Goal: Task Accomplishment & Management: Use online tool/utility

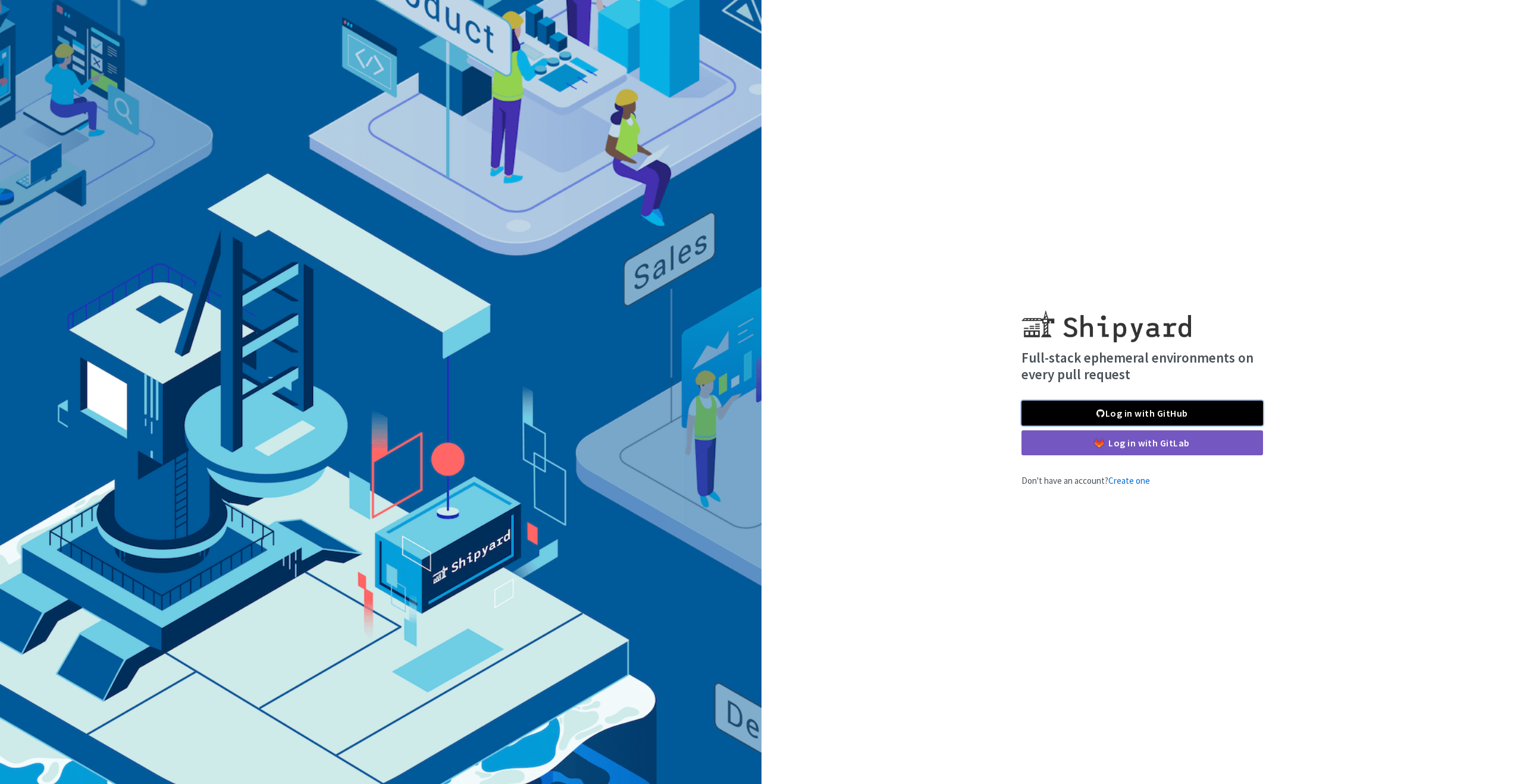
click at [1094, 408] on link "Log in with GitHub" at bounding box center [1142, 413] width 242 height 25
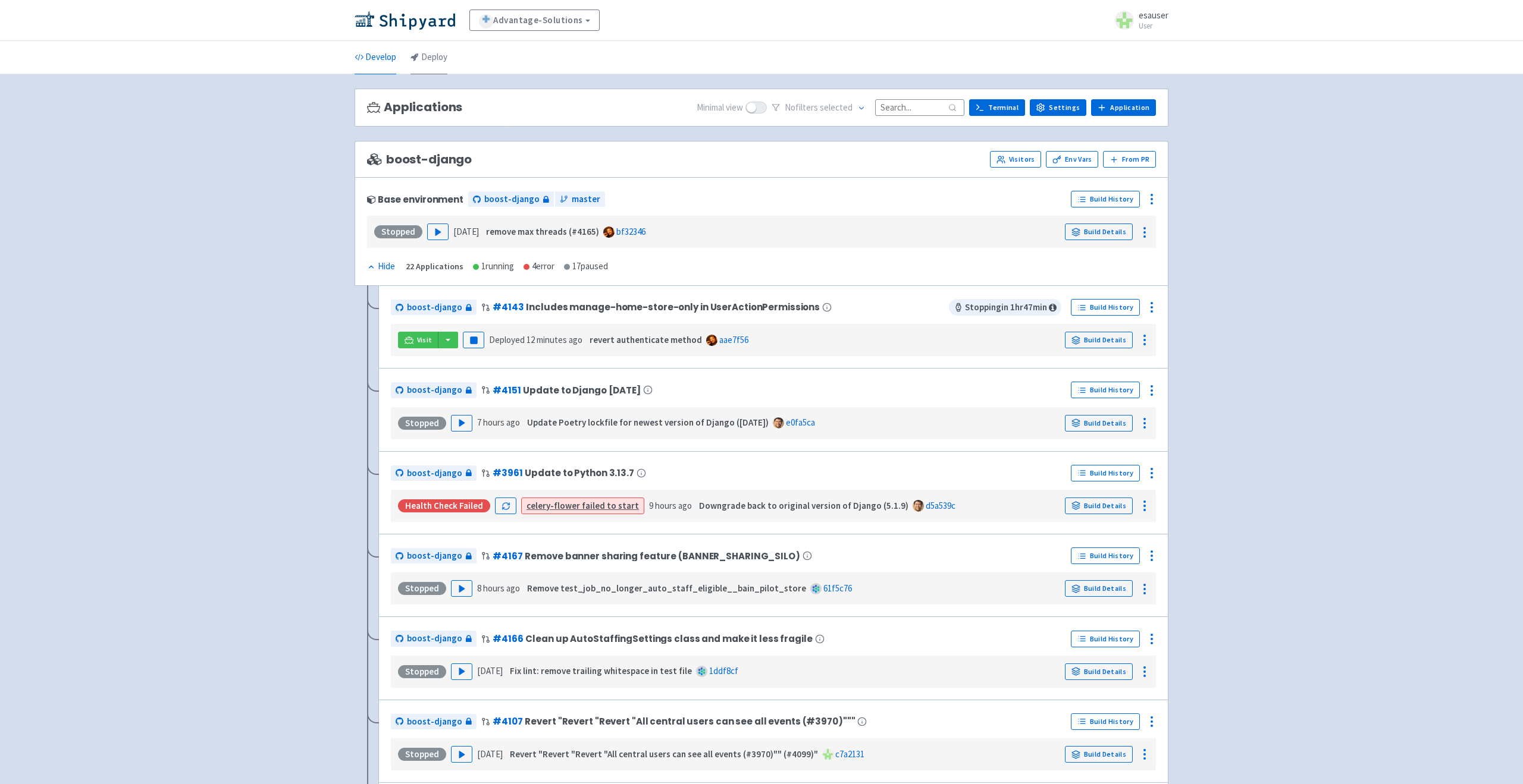
click at [432, 56] on link "Deploy" at bounding box center [429, 57] width 37 height 33
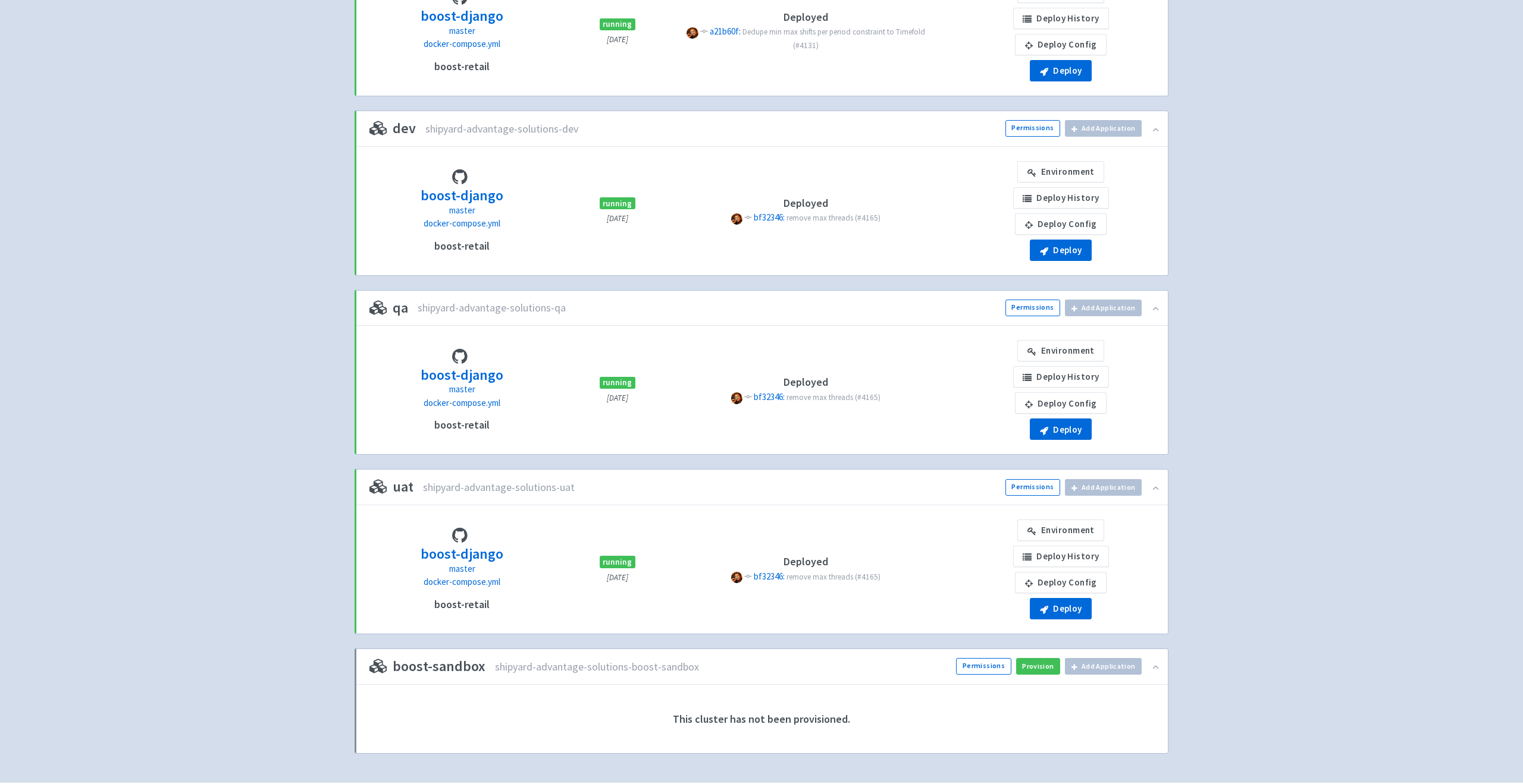
scroll to position [213, 0]
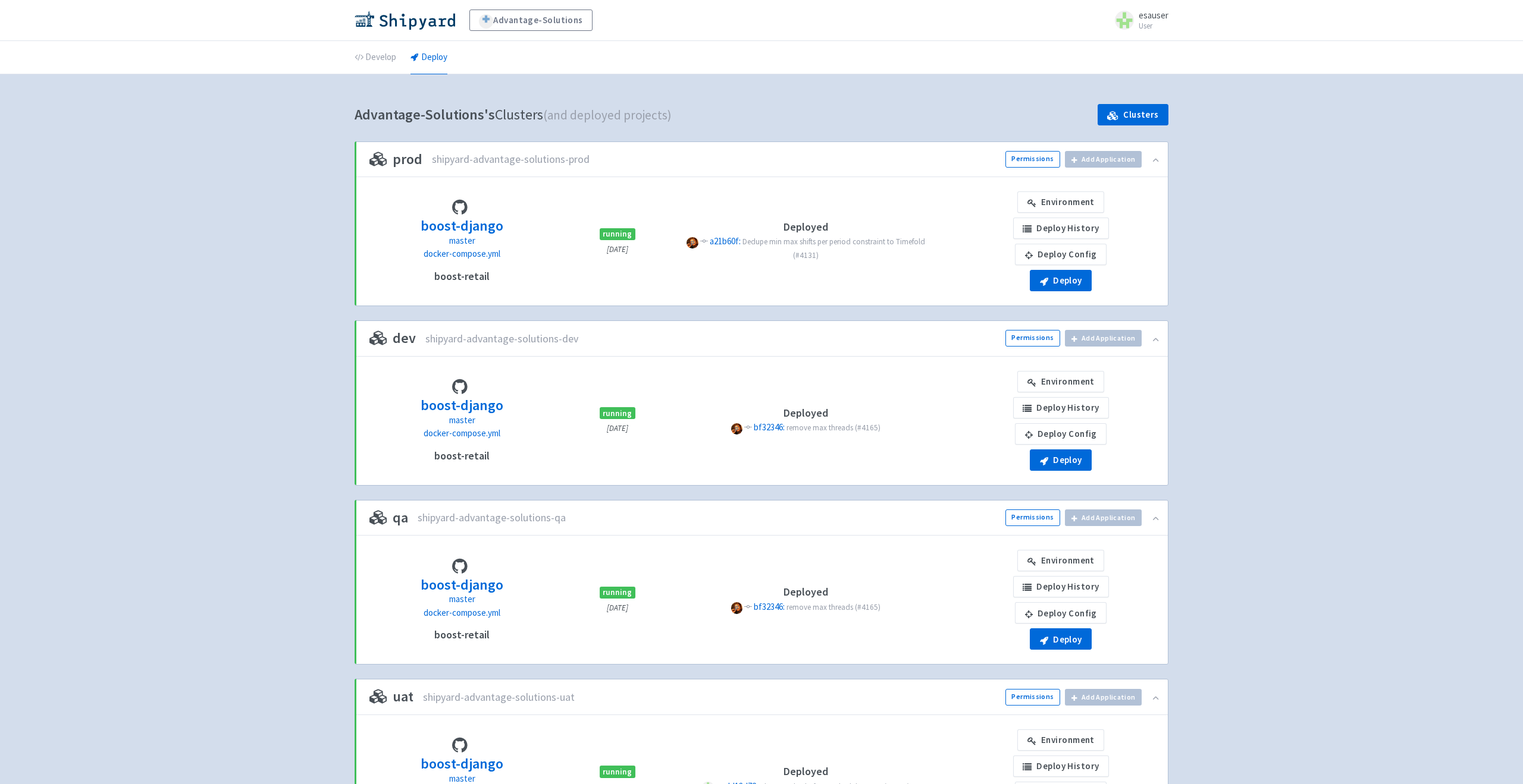
scroll to position [245, 0]
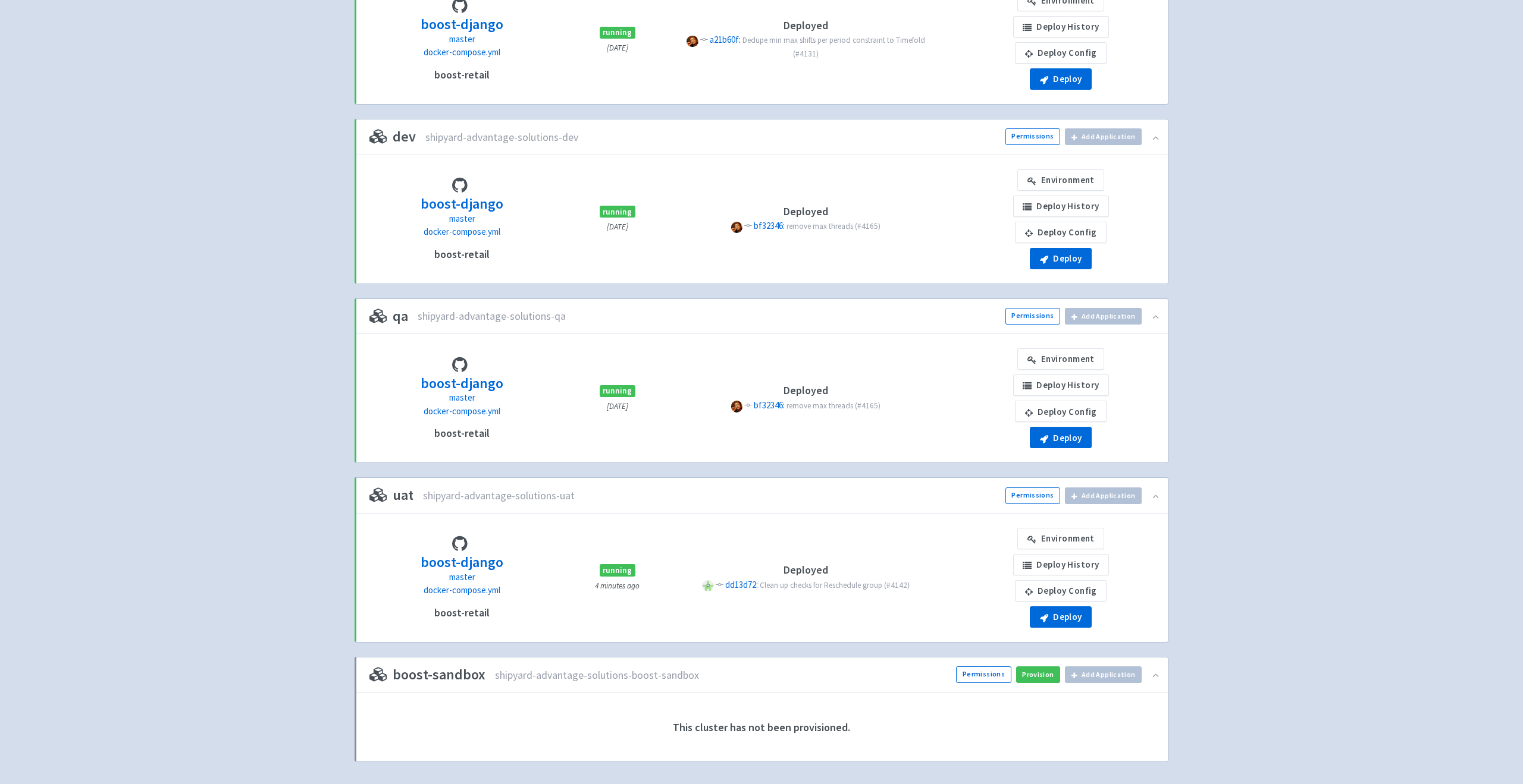
scroll to position [245, 0]
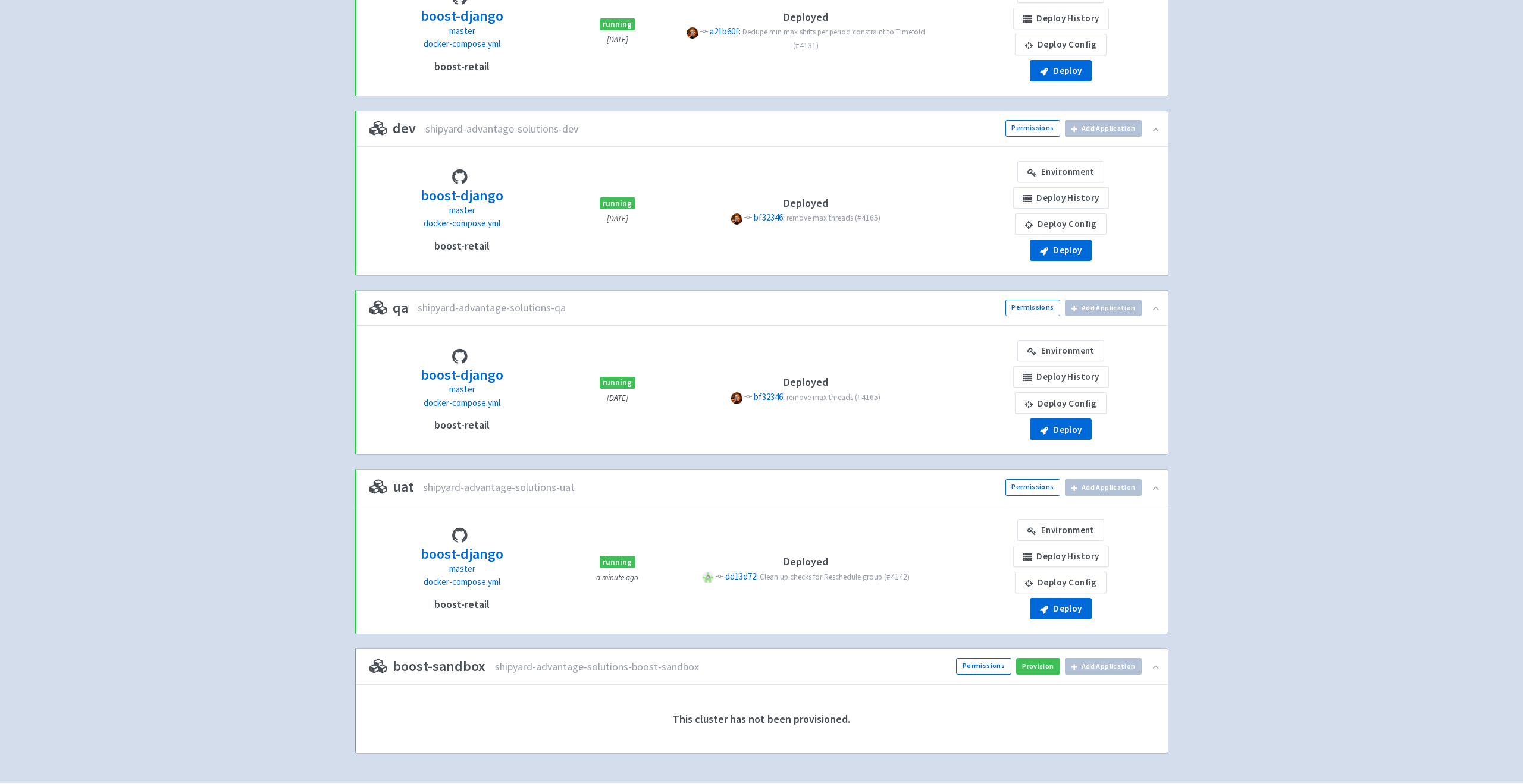
scroll to position [230, 0]
